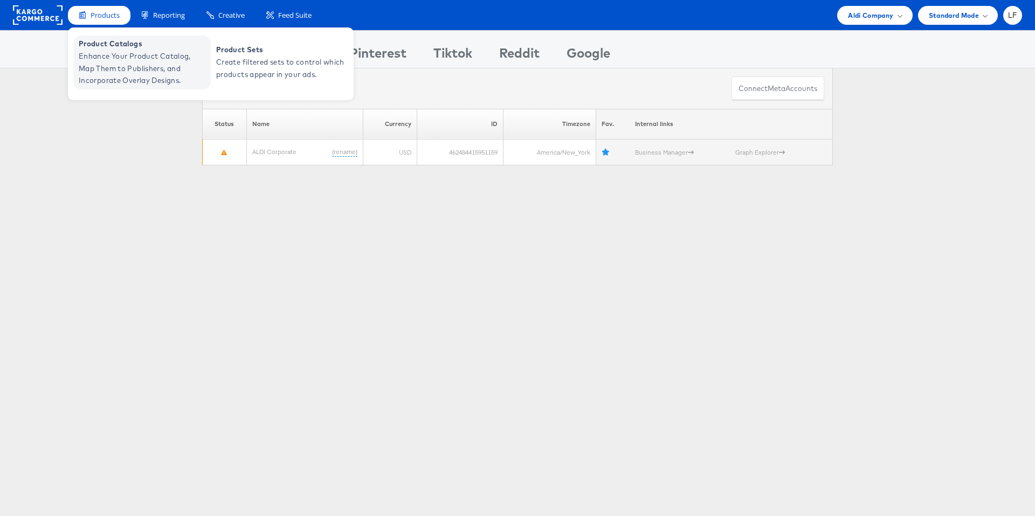
click at [112, 44] on span "Product Catalogs" at bounding box center [143, 44] width 129 height 12
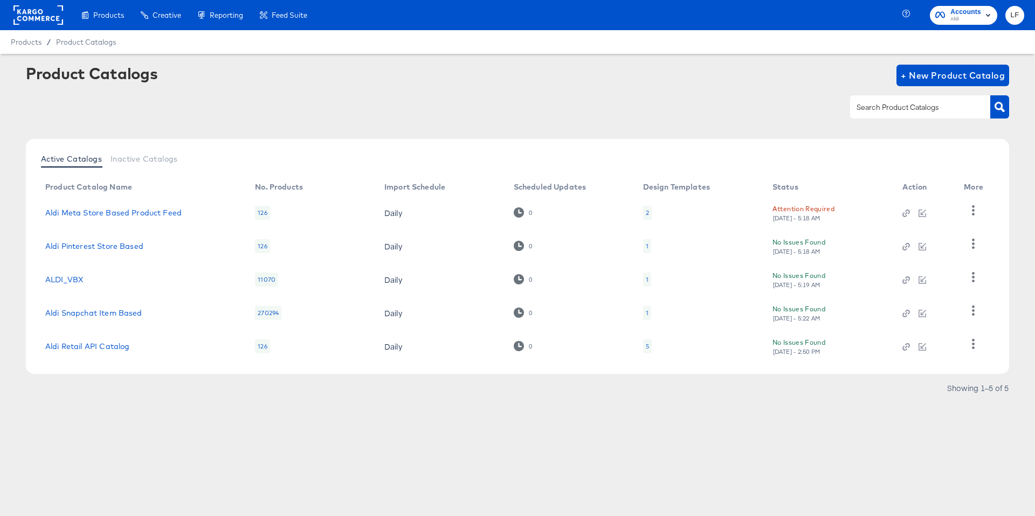
click at [358, 115] on div at bounding box center [517, 107] width 983 height 24
click at [82, 213] on link "Aldi Meta Store Based Product Feed" at bounding box center [113, 213] width 136 height 9
click at [965, 206] on button "button" at bounding box center [973, 211] width 19 height 22
click at [930, 241] on div "HUD Checks (Internal)" at bounding box center [929, 244] width 108 height 17
click at [85, 211] on link "Aldi Meta Store Based Product Feed" at bounding box center [113, 213] width 136 height 9
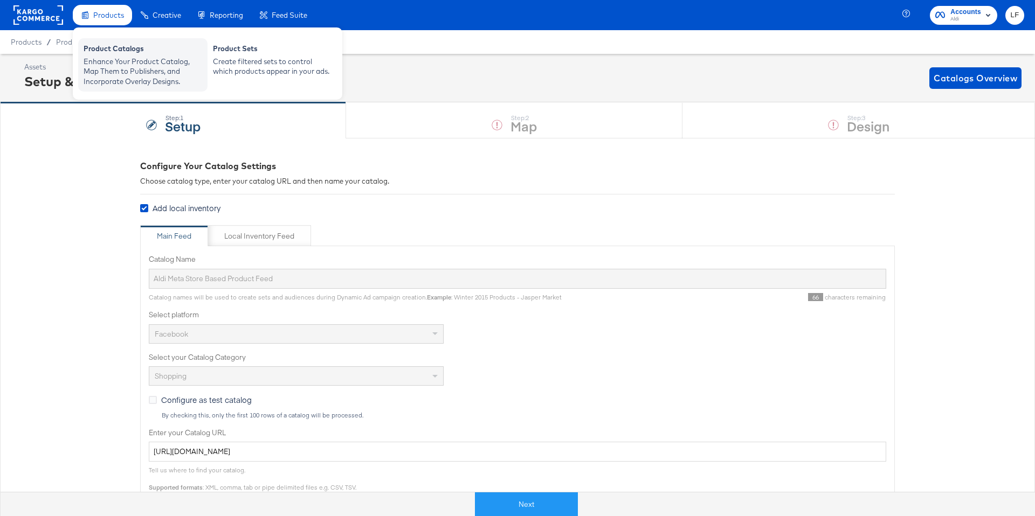
click at [130, 60] on div "Enhance Your Product Catalog, Map Them to Publishers, and Incorporate Overlay D…" at bounding box center [143, 72] width 119 height 30
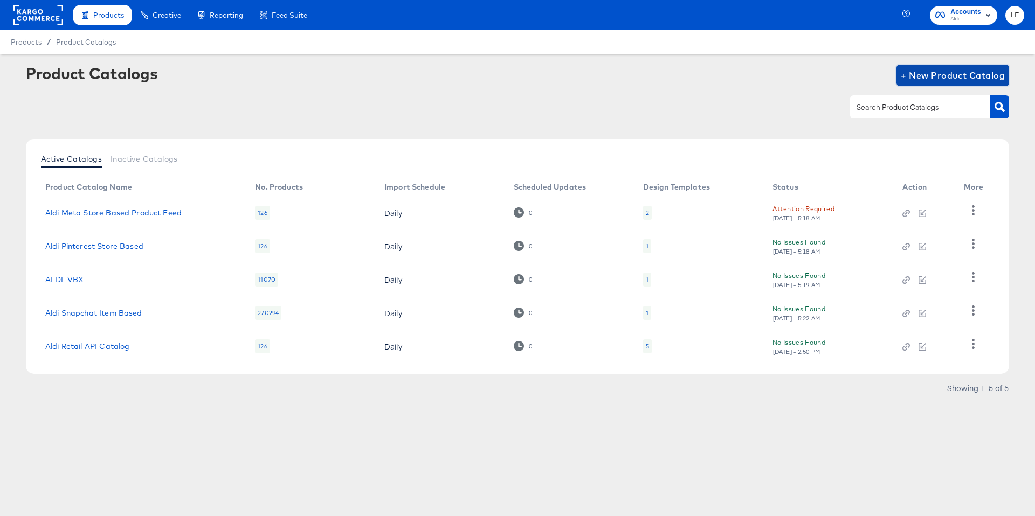
click at [946, 74] on span "+ New Product Catalog" at bounding box center [953, 75] width 104 height 15
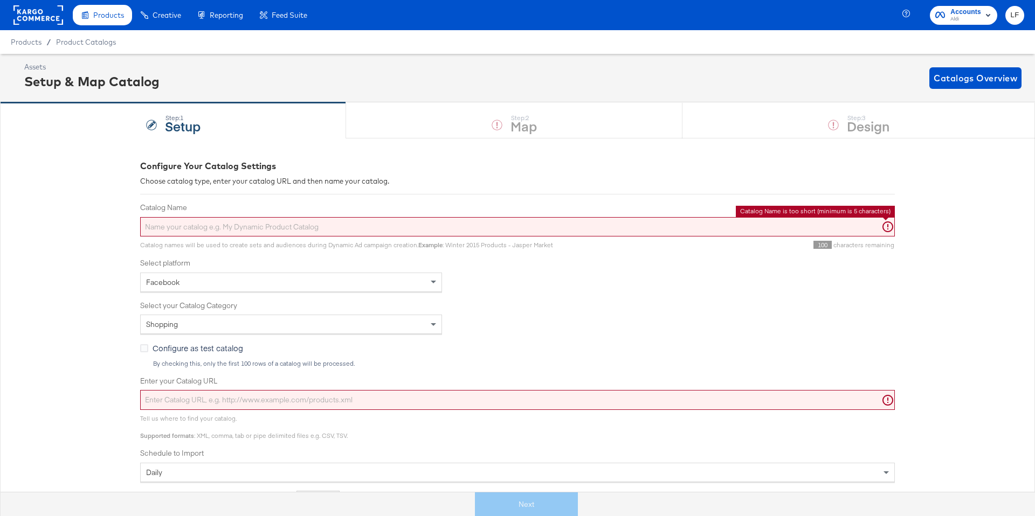
click at [200, 224] on input "Catalog Name" at bounding box center [517, 227] width 754 height 20
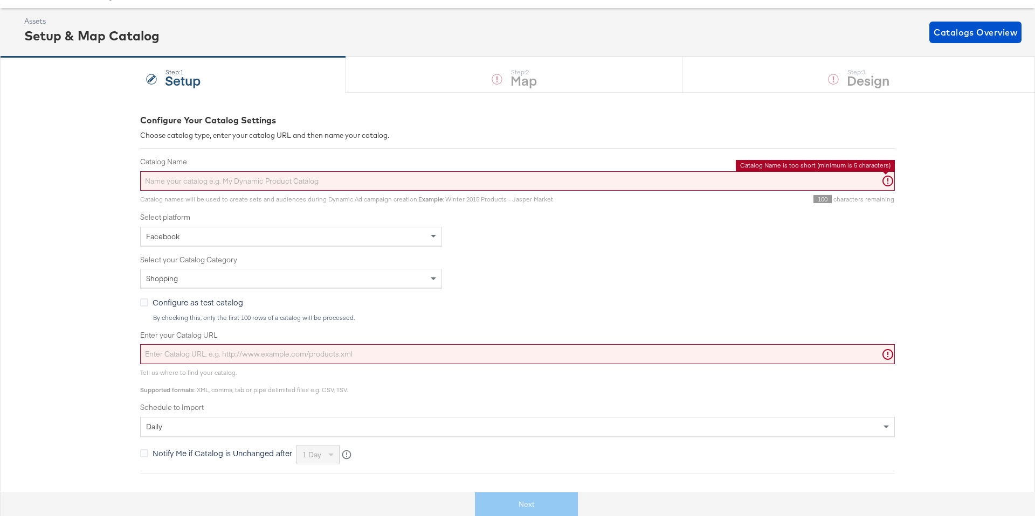
scroll to position [47, 0]
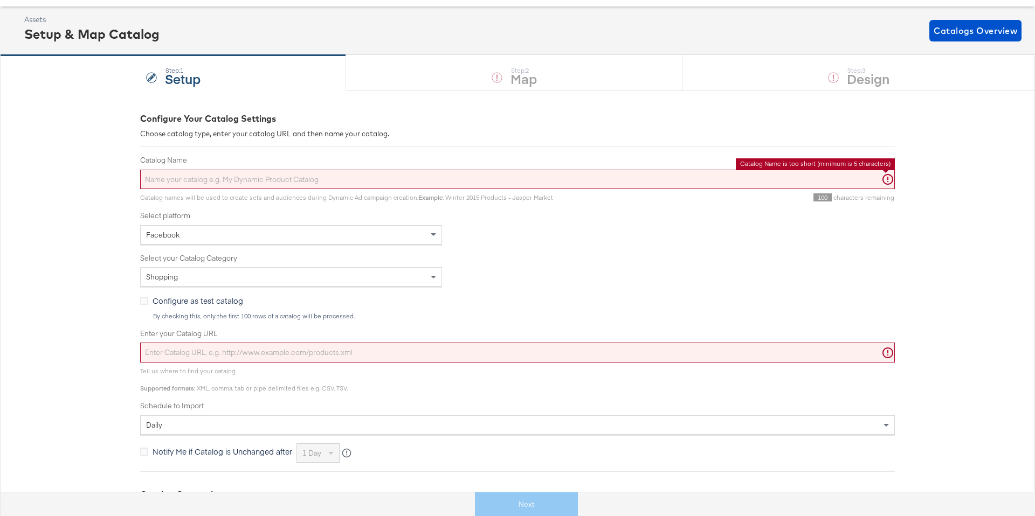
drag, startPoint x: 200, startPoint y: 354, endPoint x: 178, endPoint y: 354, distance: 21.6
click at [197, 354] on input "Enter your Catalog URL" at bounding box center [517, 353] width 754 height 20
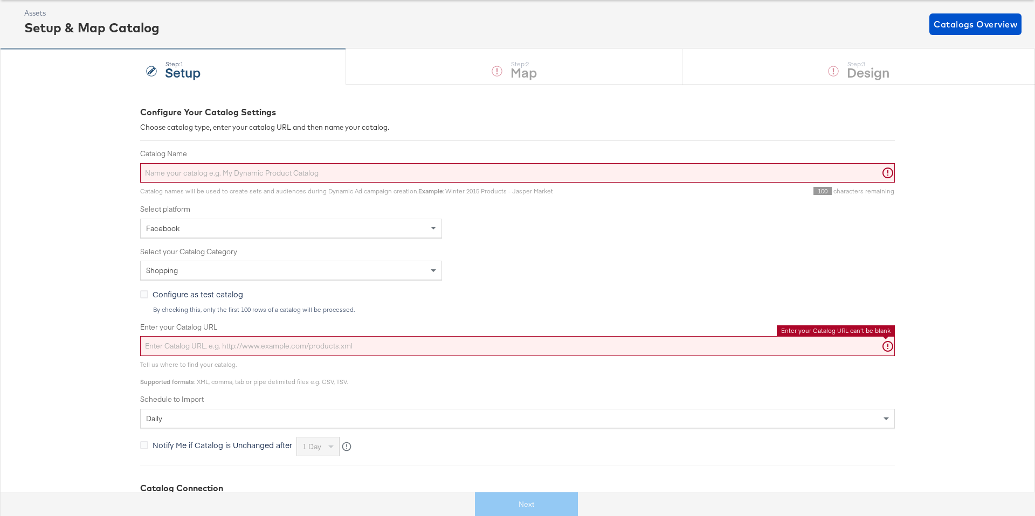
scroll to position [0, 0]
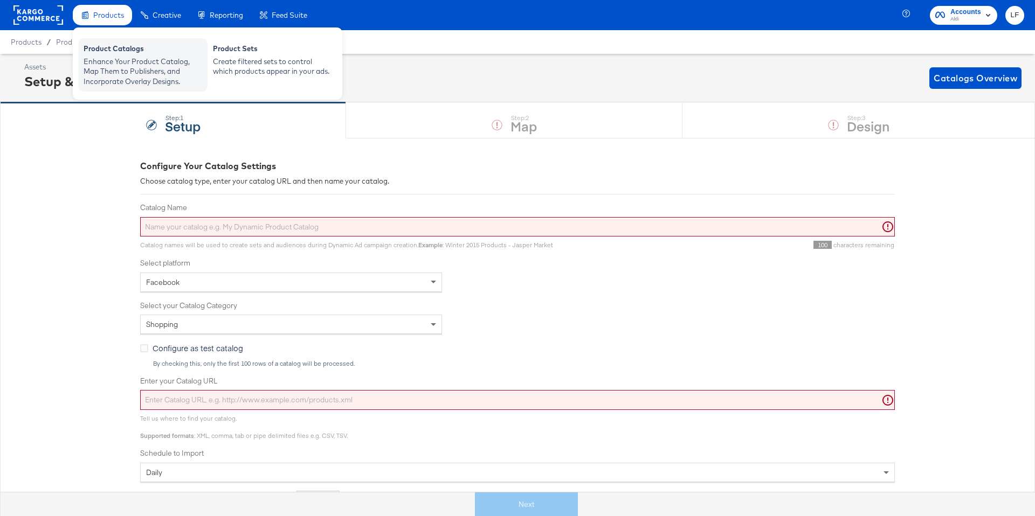
click at [109, 64] on div "Enhance Your Product Catalog, Map Them to Publishers, and Incorporate Overlay D…" at bounding box center [143, 72] width 119 height 30
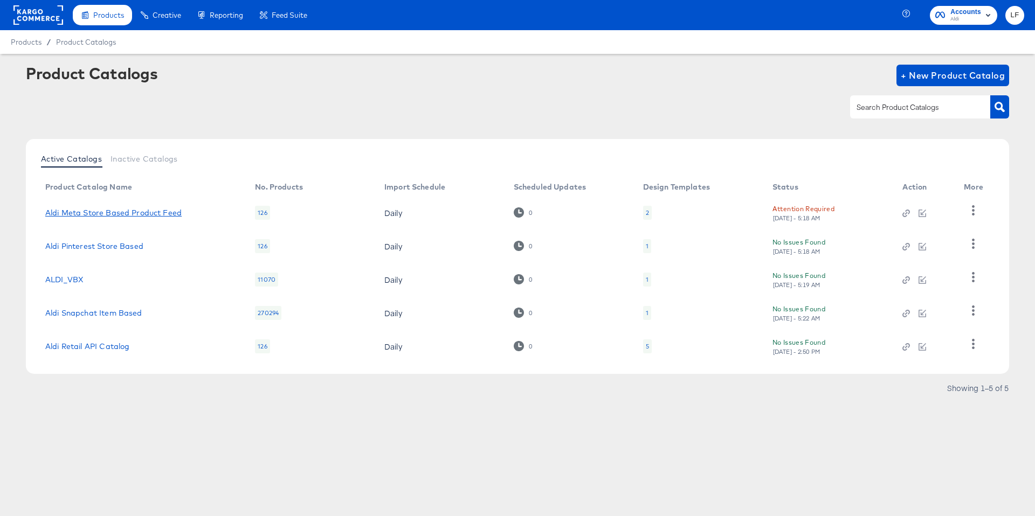
click at [78, 209] on link "Aldi Meta Store Based Product Feed" at bounding box center [113, 213] width 136 height 9
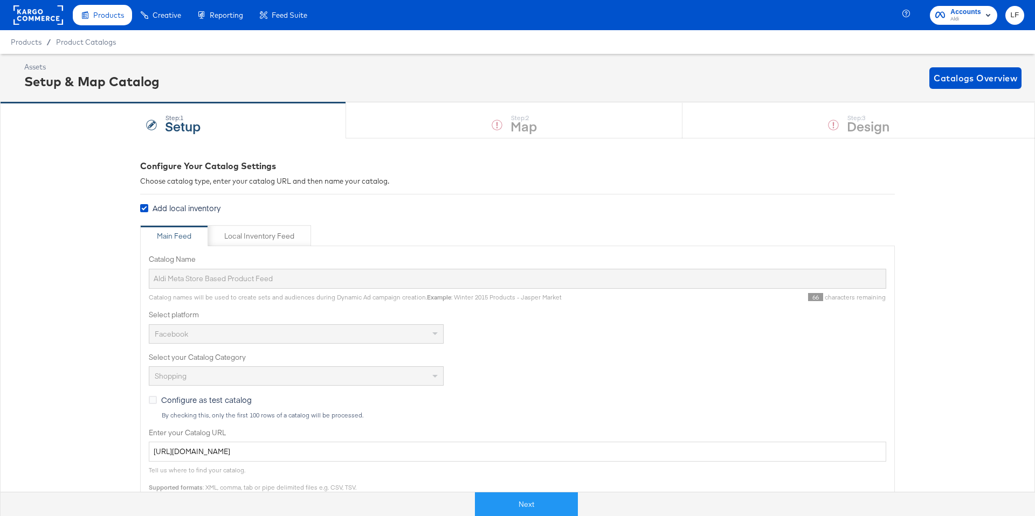
scroll to position [10, 0]
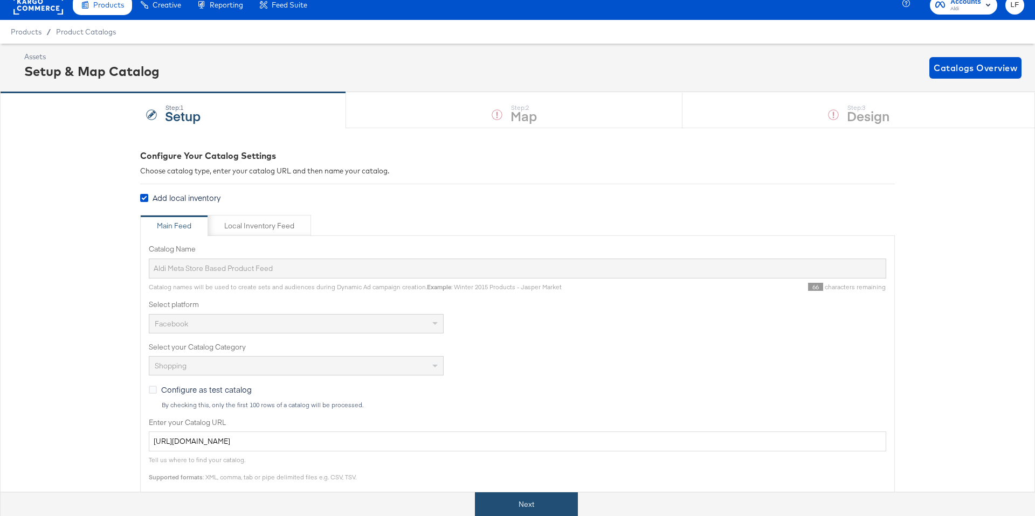
click at [514, 508] on button "Next" at bounding box center [526, 505] width 103 height 24
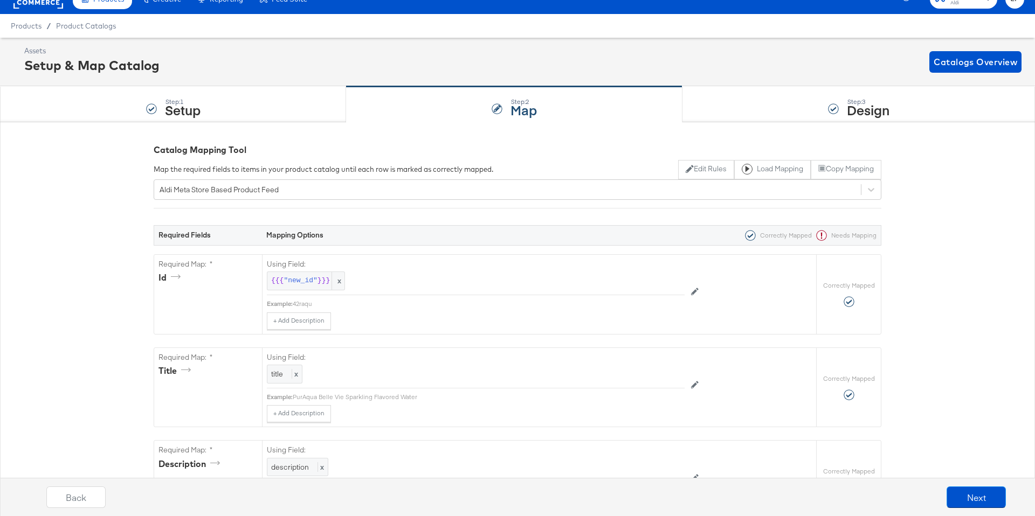
scroll to position [0, 0]
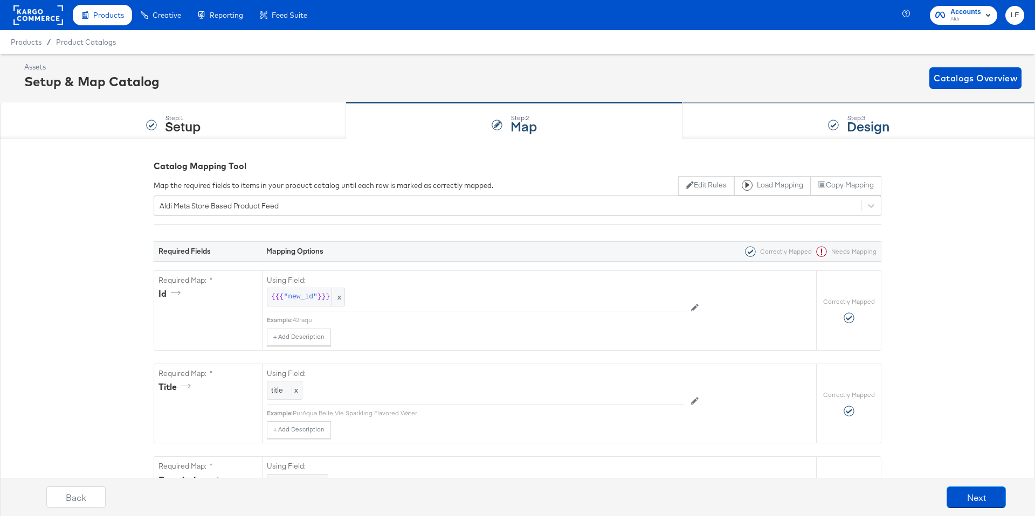
click at [767, 117] on div "Step: 3 Design" at bounding box center [858, 121] width 352 height 36
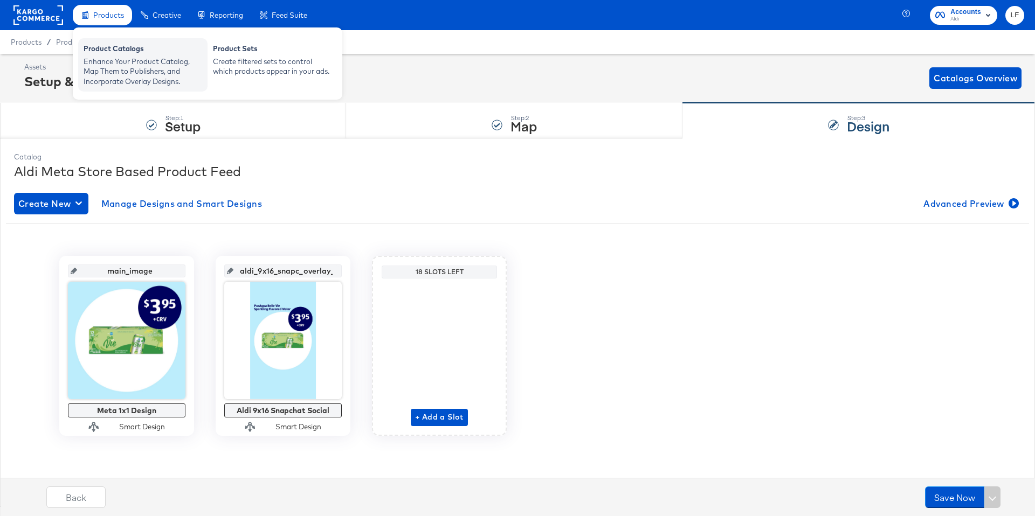
click at [112, 49] on div "Product Catalogs" at bounding box center [143, 50] width 119 height 13
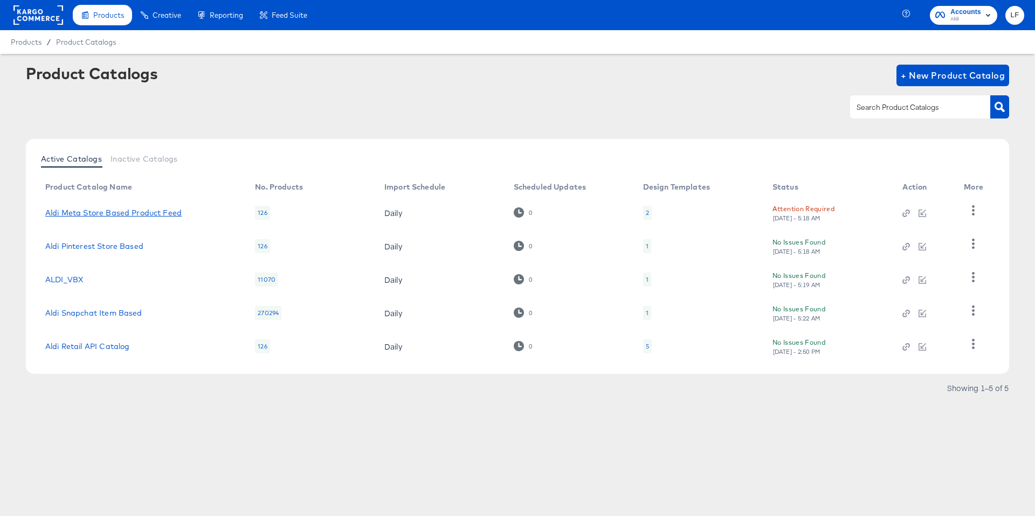
click at [152, 212] on link "Aldi Meta Store Based Product Feed" at bounding box center [113, 213] width 136 height 9
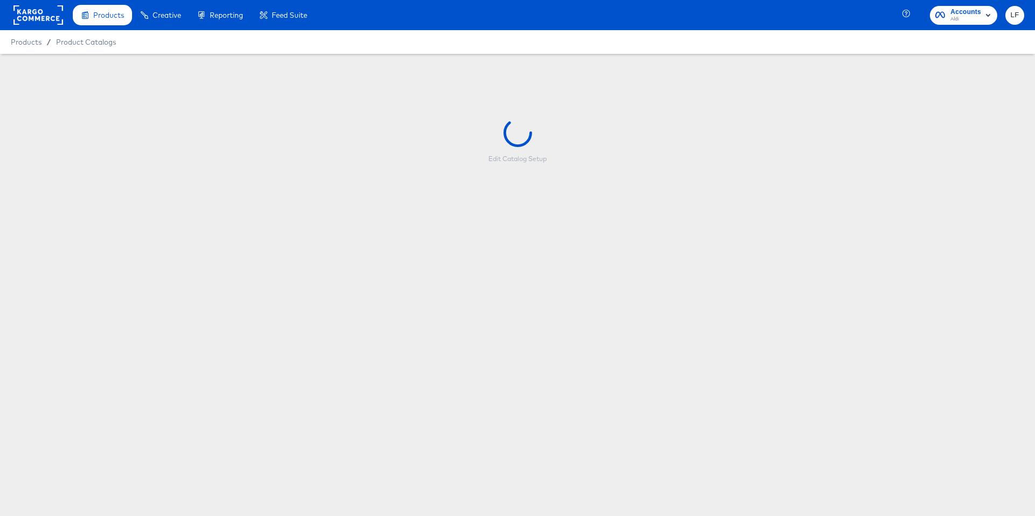
click at [694, 52] on div "Products / Product Catalogs" at bounding box center [517, 42] width 1035 height 24
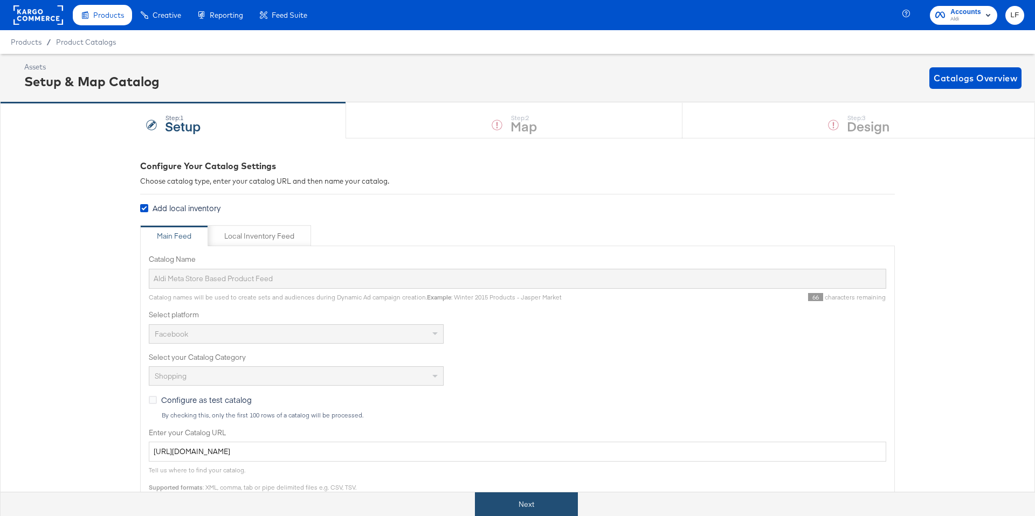
click at [508, 507] on button "Next" at bounding box center [526, 505] width 103 height 24
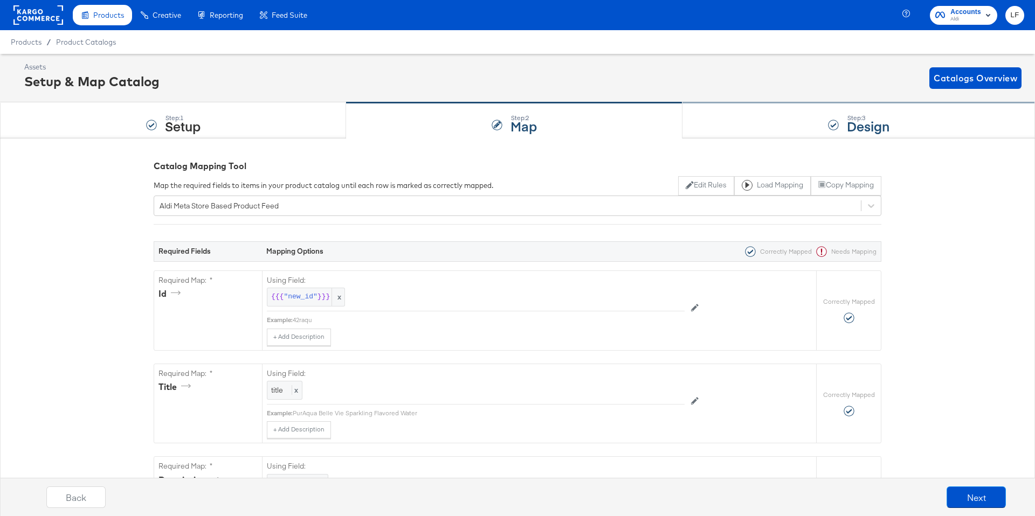
drag, startPoint x: 785, startPoint y: 123, endPoint x: 729, endPoint y: 136, distance: 57.4
click at [785, 123] on div "Step: 3 Design" at bounding box center [858, 121] width 352 height 36
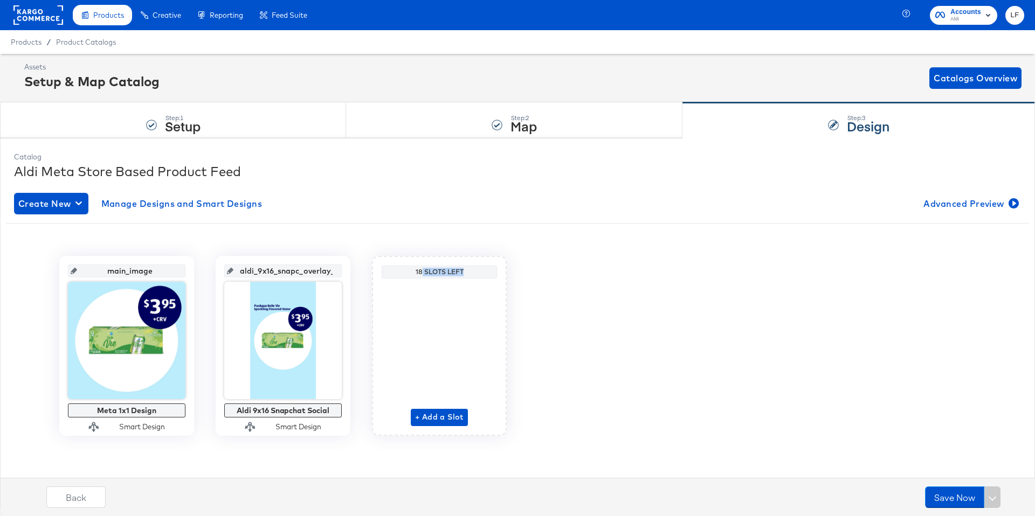
drag, startPoint x: 420, startPoint y: 273, endPoint x: 471, endPoint y: 274, distance: 50.7
click at [471, 274] on div "18 Slots Left" at bounding box center [439, 272] width 110 height 9
click at [425, 275] on div "18 Slots Left" at bounding box center [439, 272] width 110 height 9
click at [431, 415] on span "+ Add a Slot" at bounding box center [439, 417] width 49 height 13
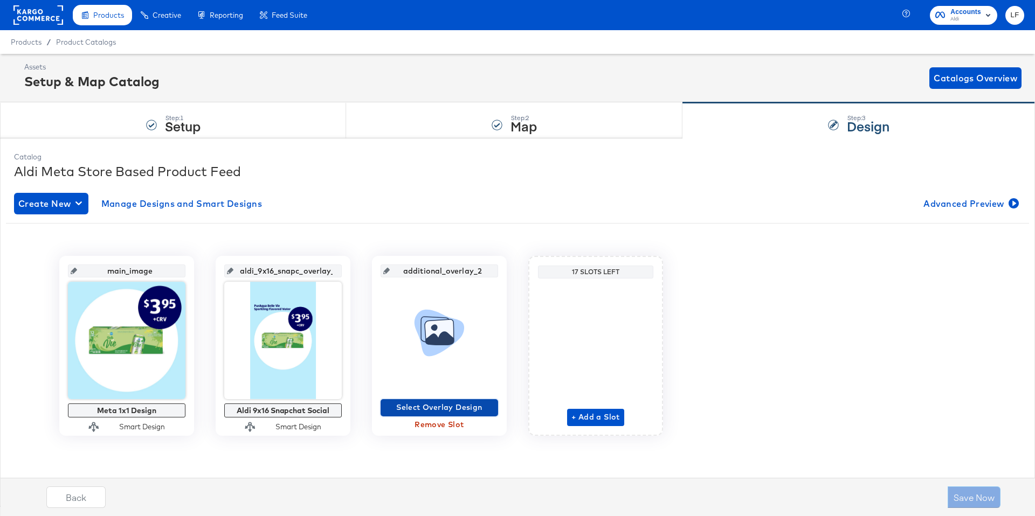
click at [418, 404] on span "Select Overlay Design" at bounding box center [439, 407] width 109 height 13
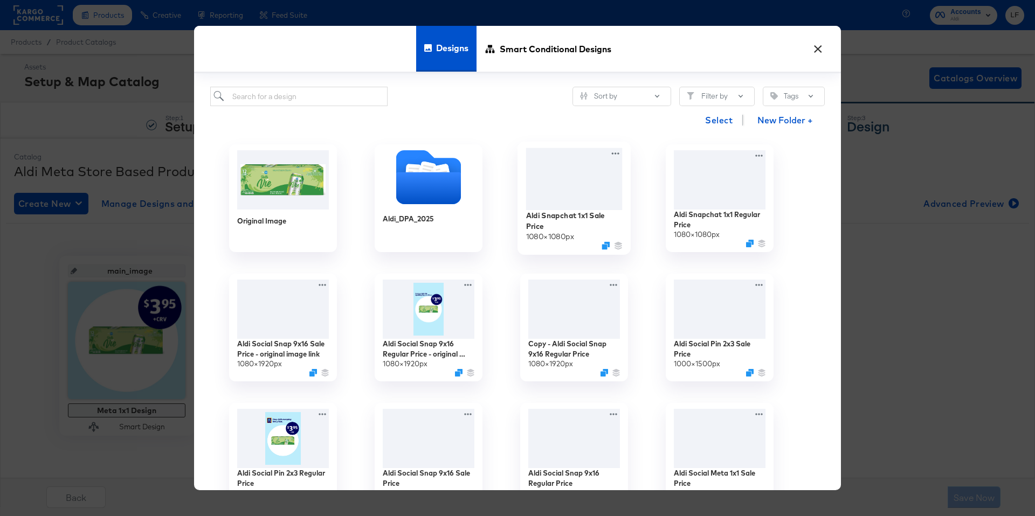
click at [555, 201] on div at bounding box center [574, 179] width 96 height 62
